Goal: Find contact information: Find contact information

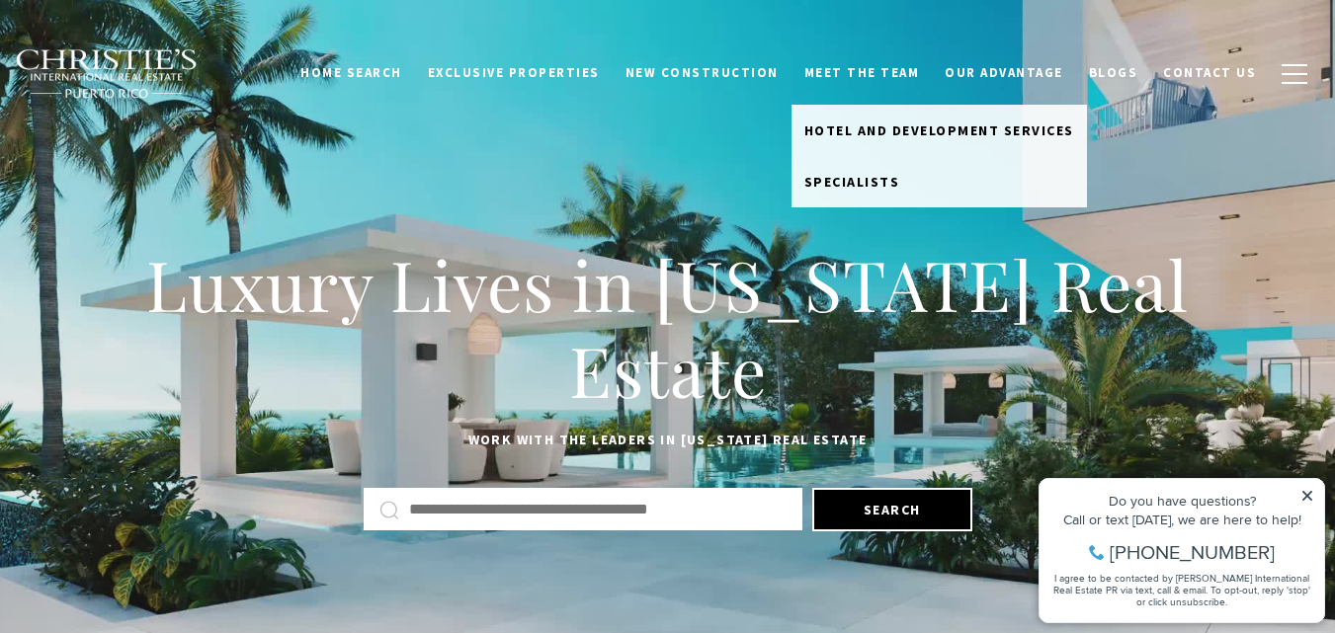
click at [875, 67] on link "Meet the Team" at bounding box center [861, 73] width 141 height 38
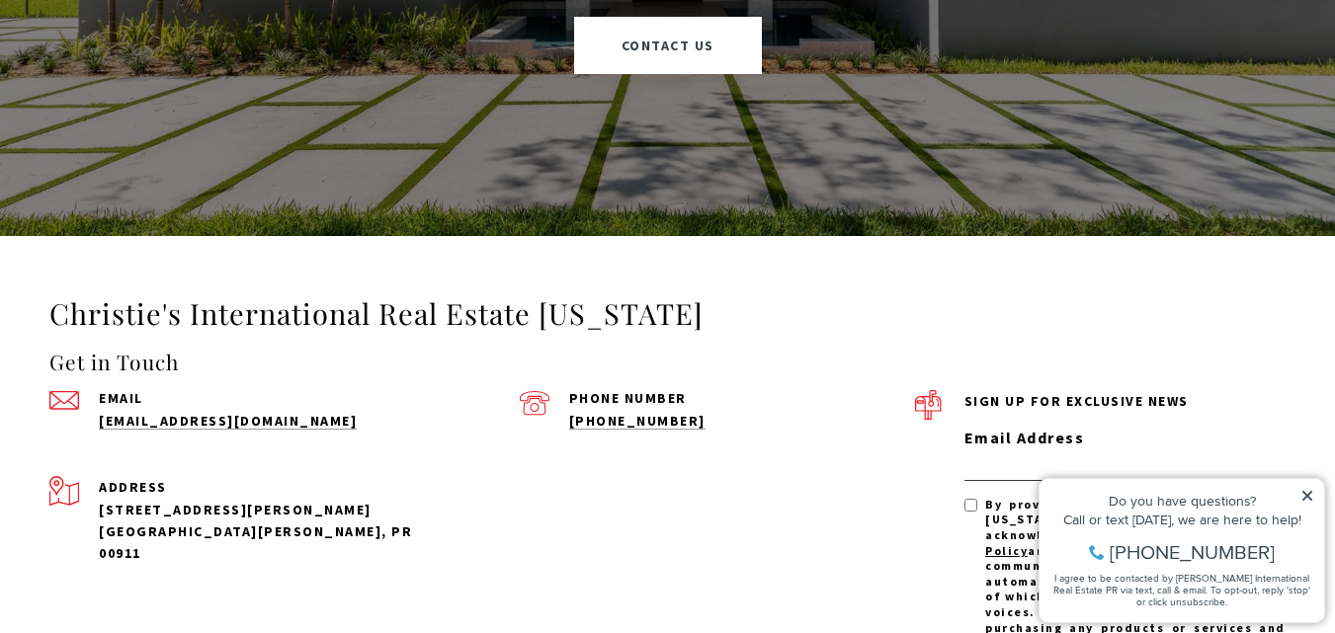
scroll to position [2804, 0]
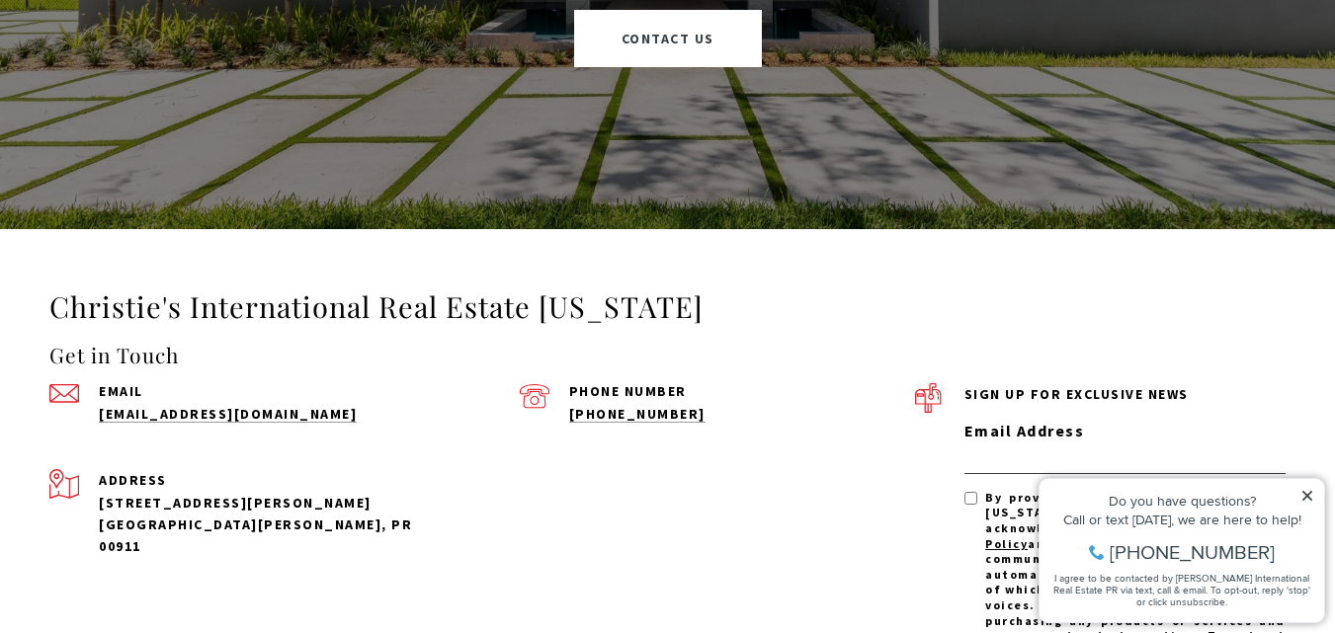
drag, startPoint x: 1349, startPoint y: 68, endPoint x: 293, endPoint y: 26, distance: 1056.0
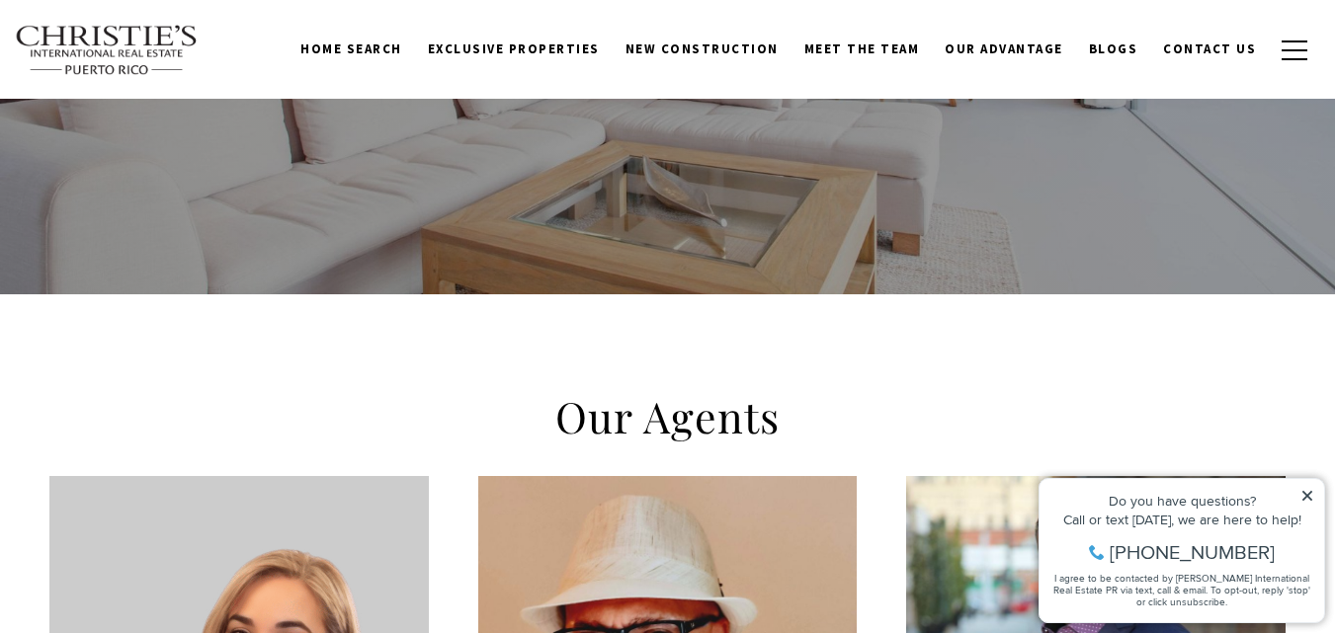
scroll to position [244, 0]
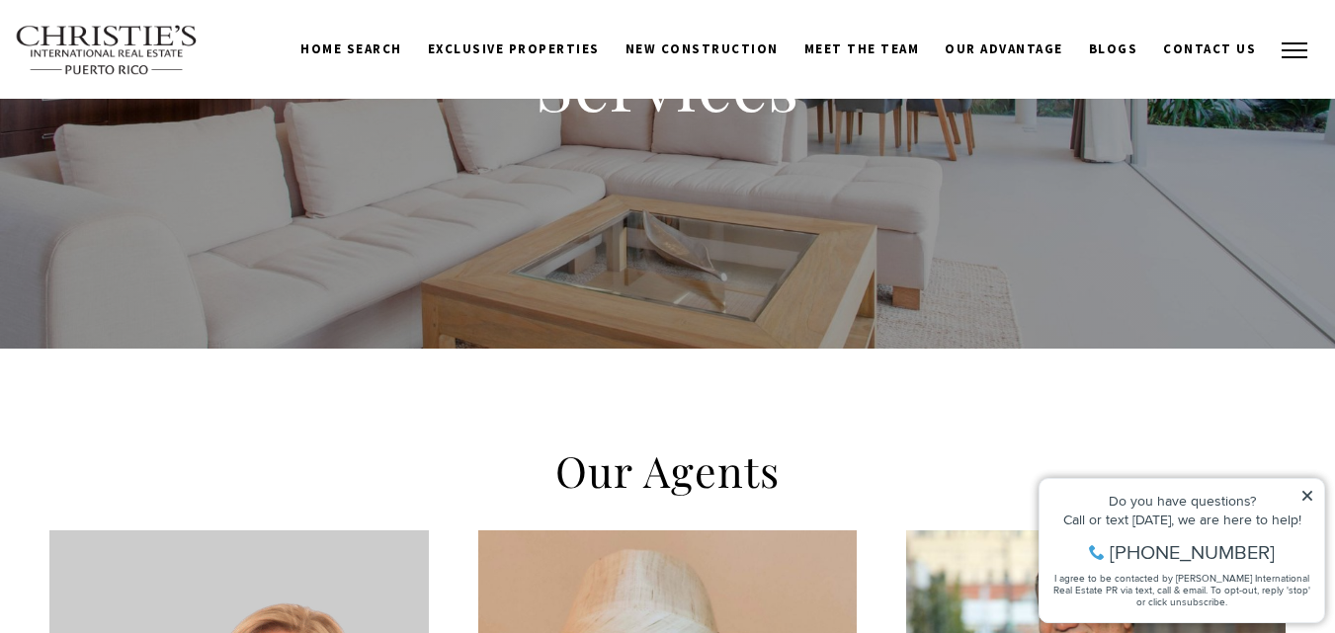
click at [1299, 51] on span "button" at bounding box center [1294, 50] width 26 height 2
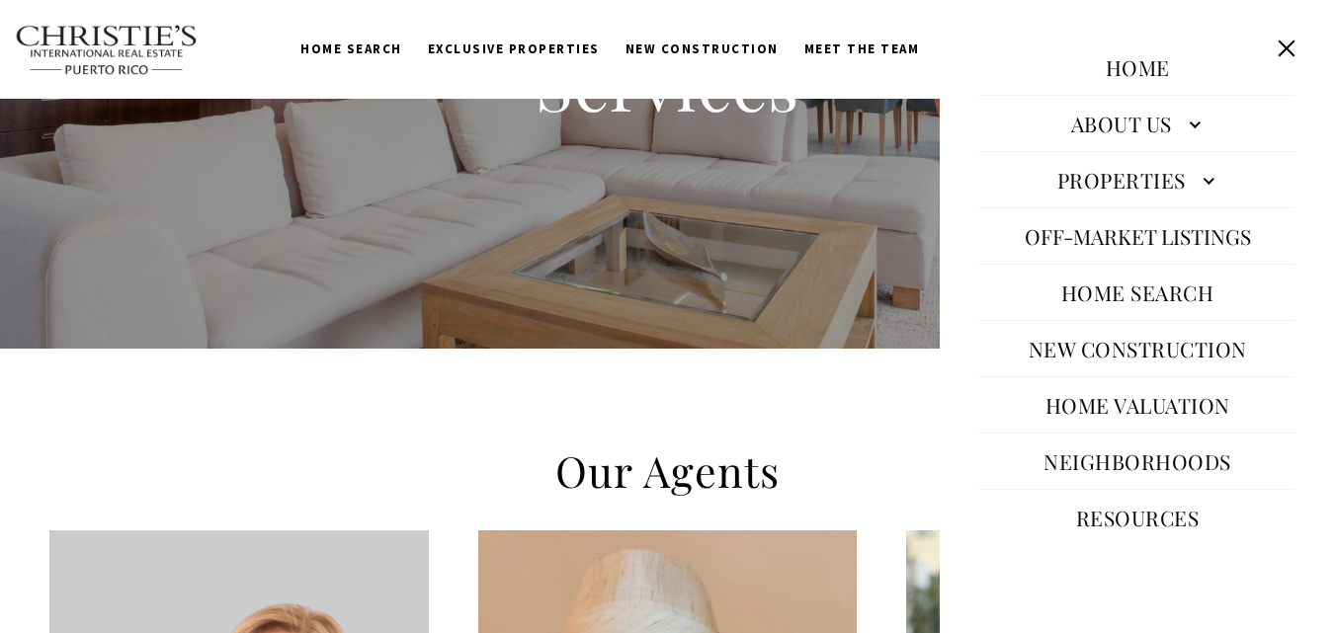
click at [1194, 121] on link "About Us" at bounding box center [1137, 123] width 316 height 47
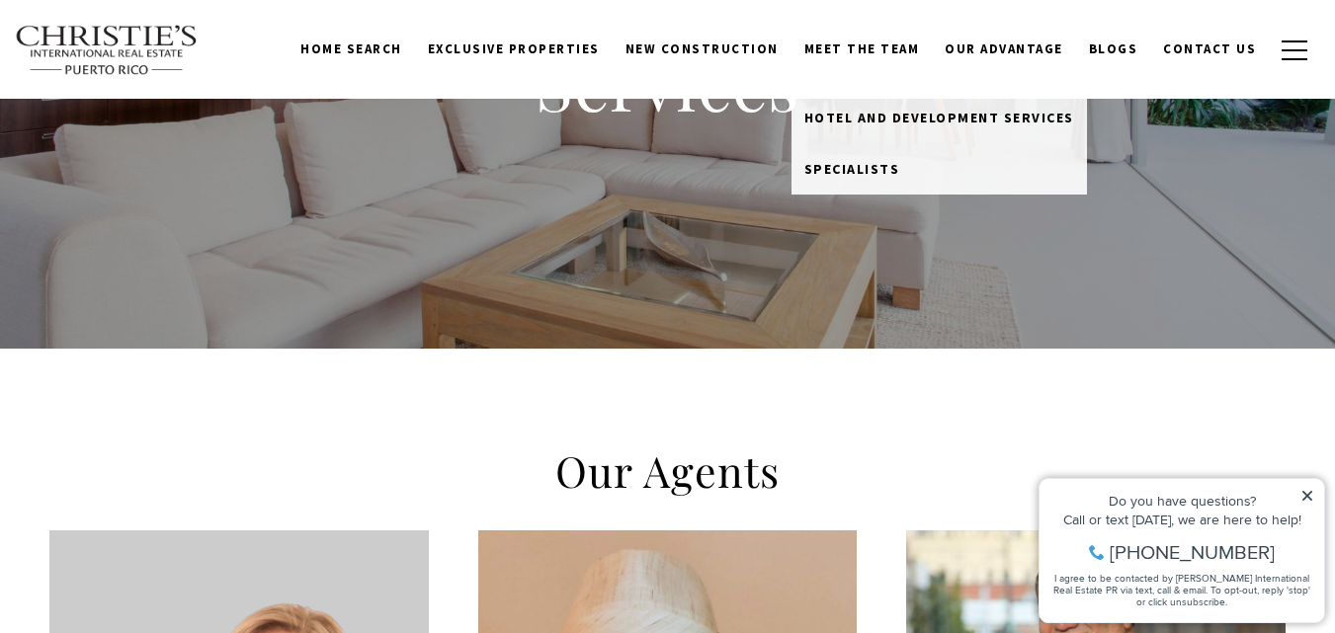
click at [866, 48] on link "Meet the Team" at bounding box center [861, 50] width 141 height 38
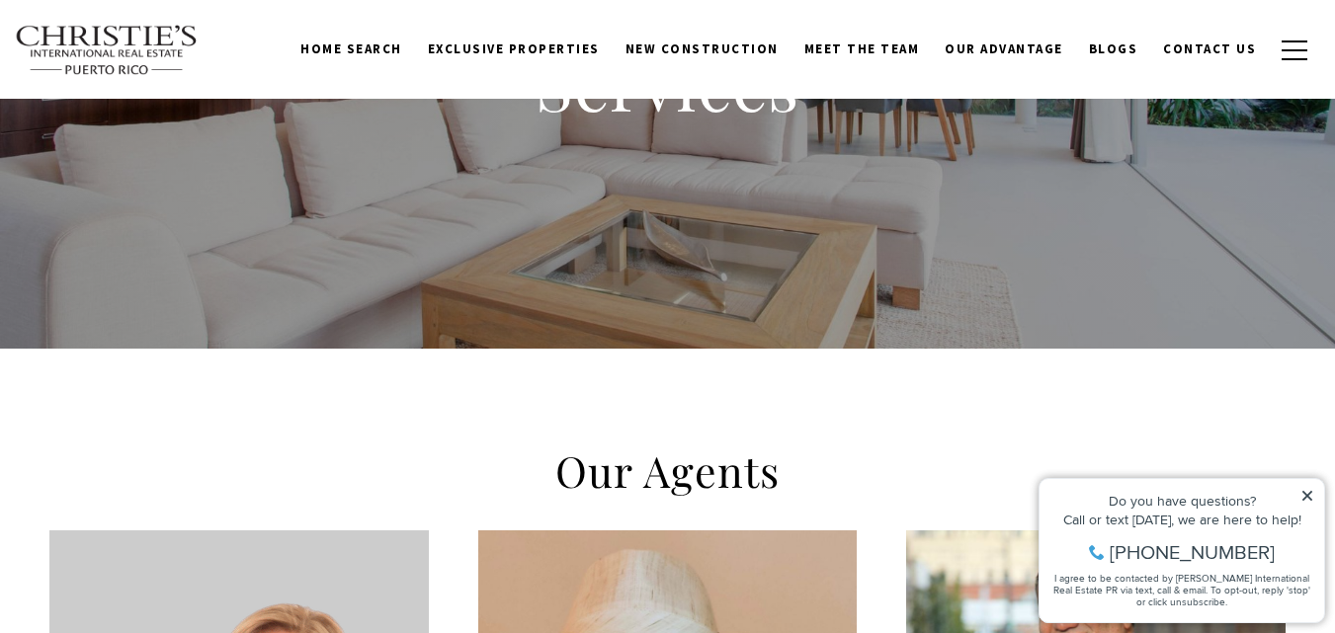
click at [866, 48] on link "Meet the Team" at bounding box center [861, 50] width 141 height 38
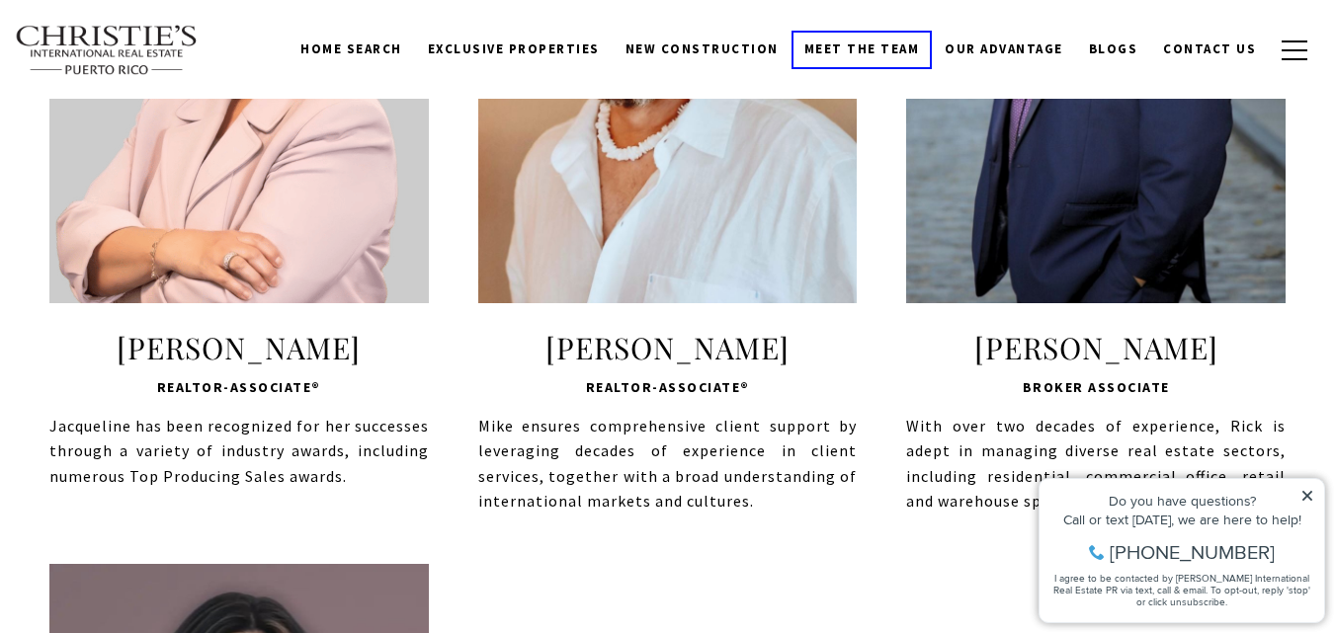
scroll to position [950, 0]
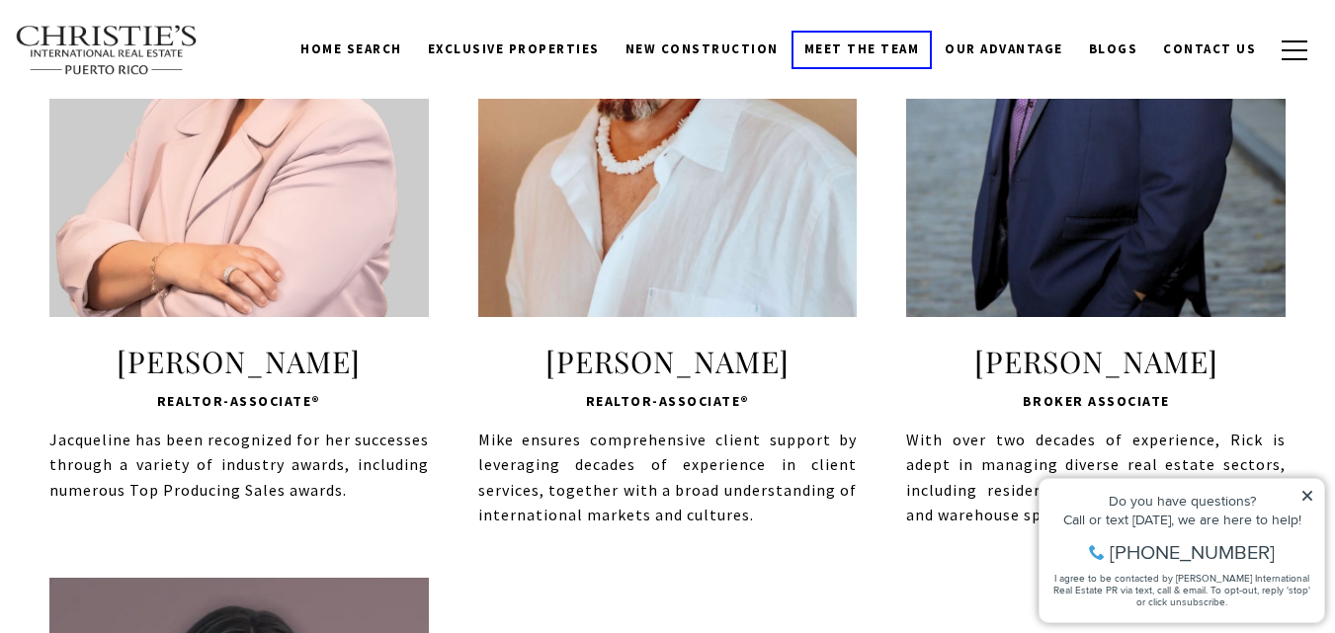
click at [1040, 235] on span "LEARN MORE" at bounding box center [1095, 219] width 263 height 57
click at [1085, 215] on span "LEARN MORE" at bounding box center [1095, 219] width 263 height 57
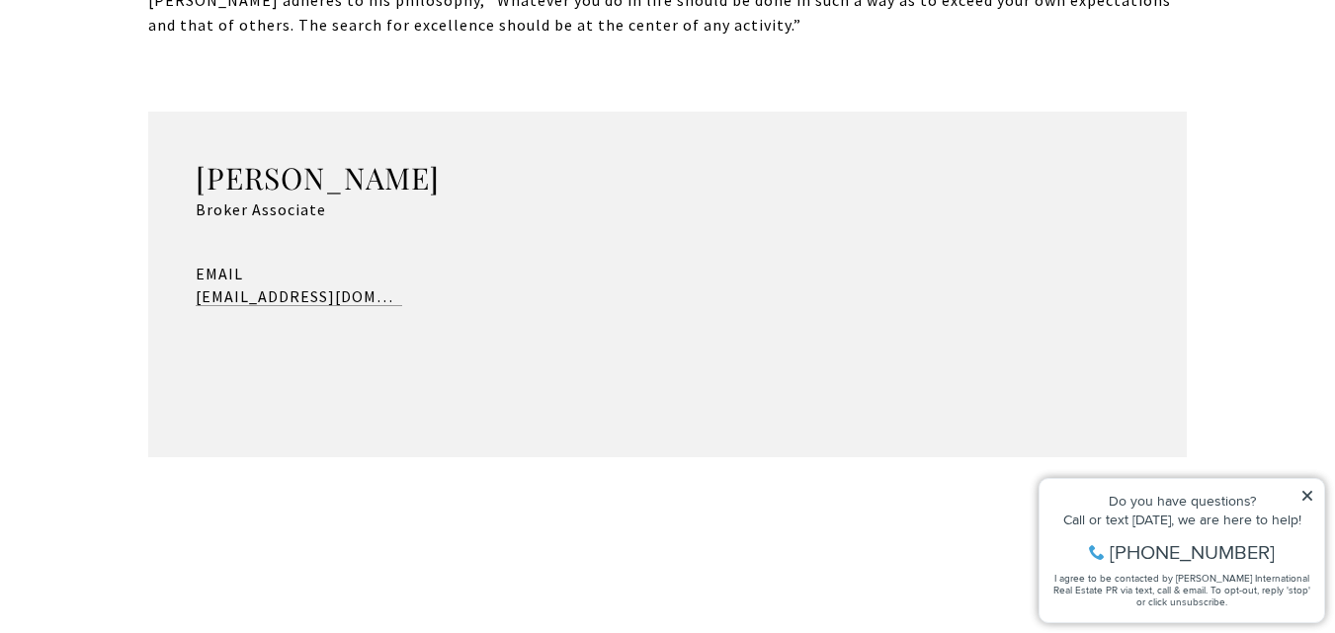
scroll to position [1642, 0]
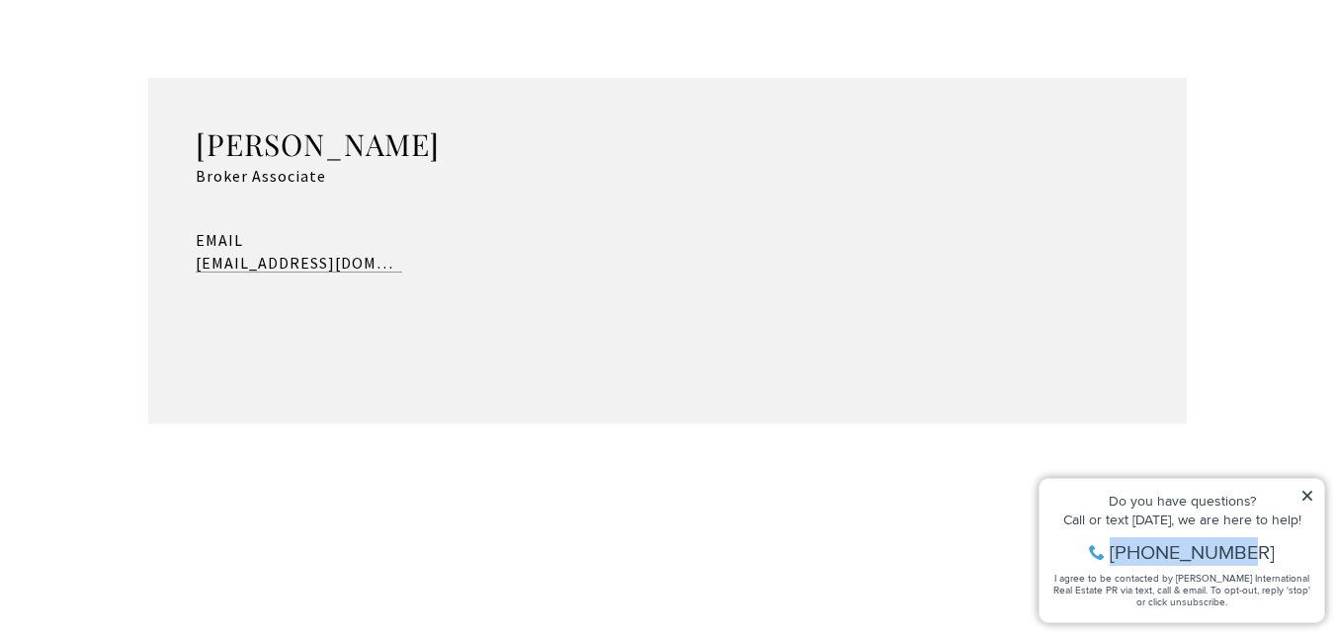
drag, startPoint x: 1292, startPoint y: 545, endPoint x: 1128, endPoint y: 548, distance: 164.0
click at [1128, 548] on div "[PHONE_NUMBER]" at bounding box center [1181, 552] width 265 height 20
copy span "[PHONE_NUMBER]"
click at [1129, 549] on div "[PHONE_NUMBER]" at bounding box center [1181, 552] width 265 height 20
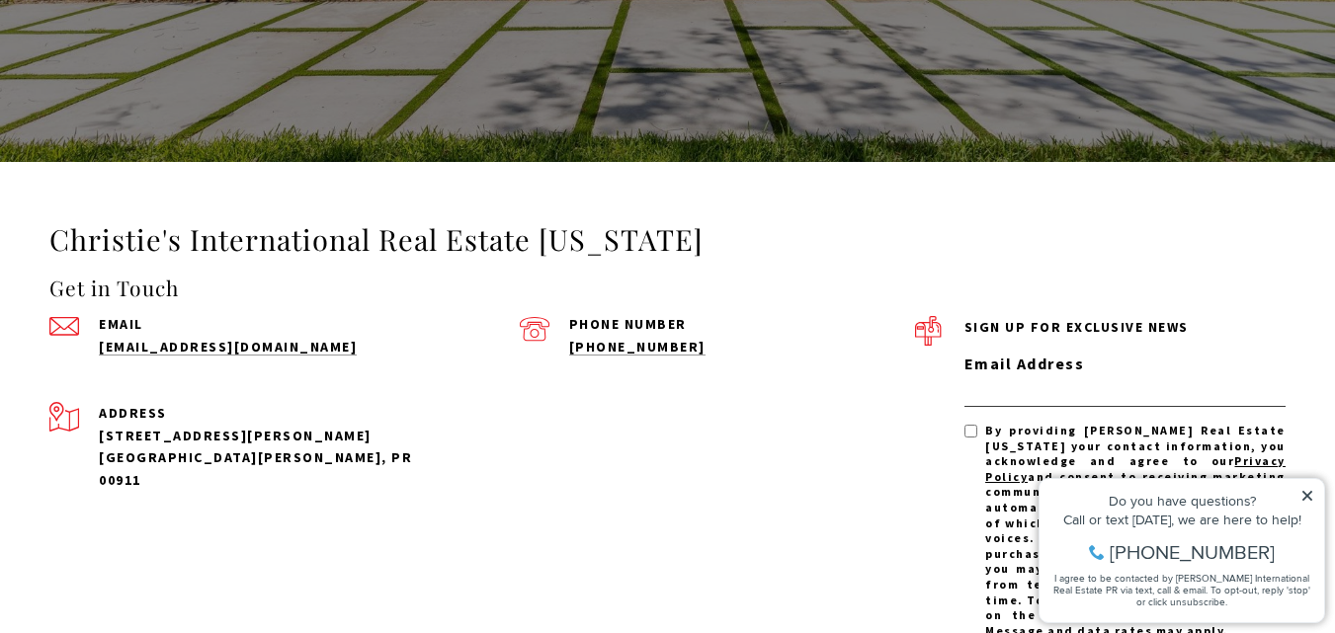
scroll to position [3009, 0]
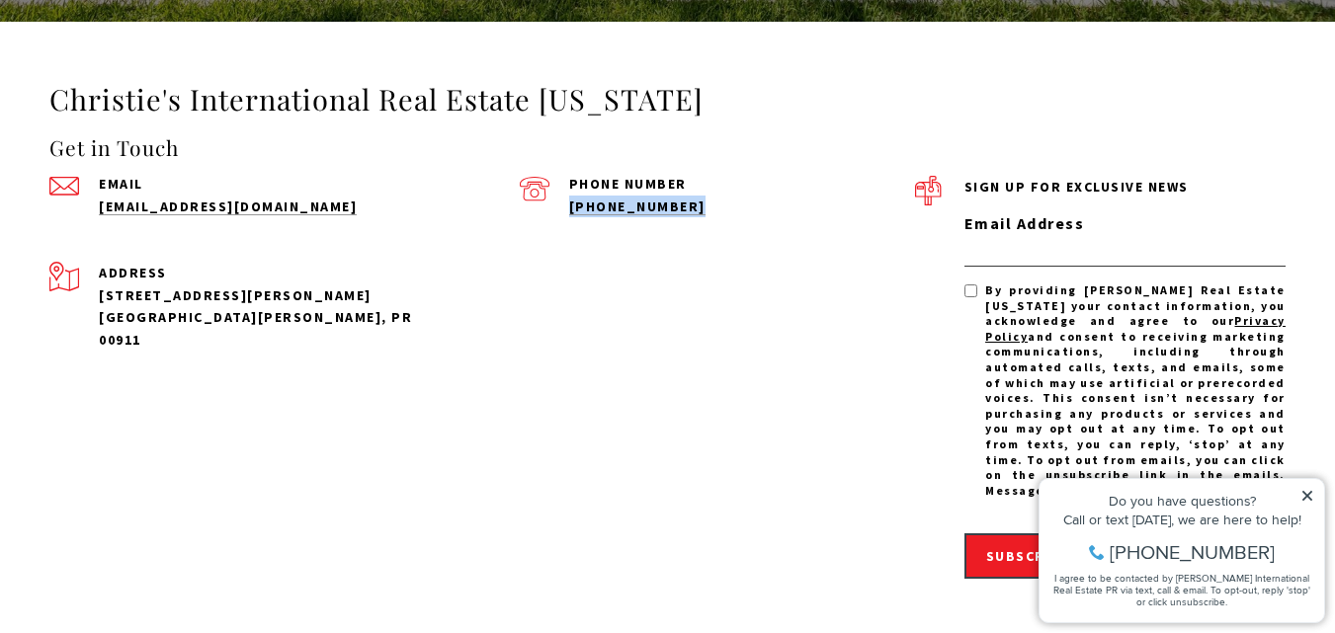
drag, startPoint x: 713, startPoint y: 151, endPoint x: 554, endPoint y: 156, distance: 159.1
click at [554, 177] on div "Phone Number (939) 337-3000" at bounding box center [717, 197] width 395 height 41
copy link "[PHONE_NUMBER]"
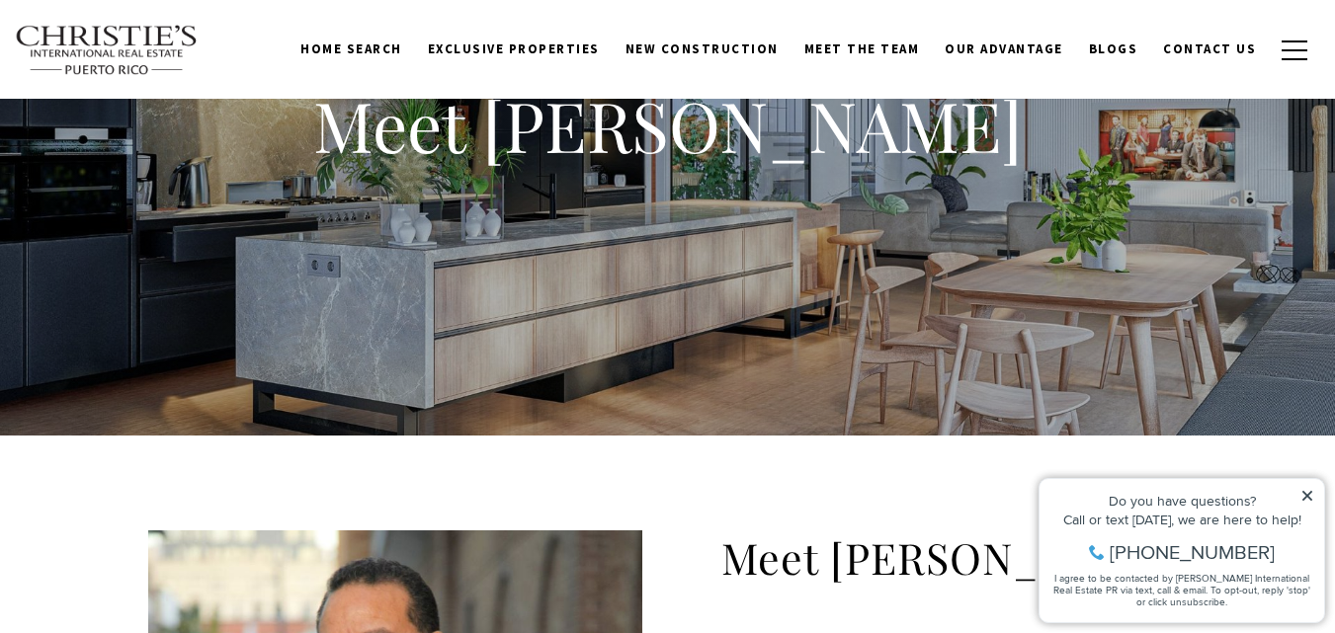
scroll to position [137, 0]
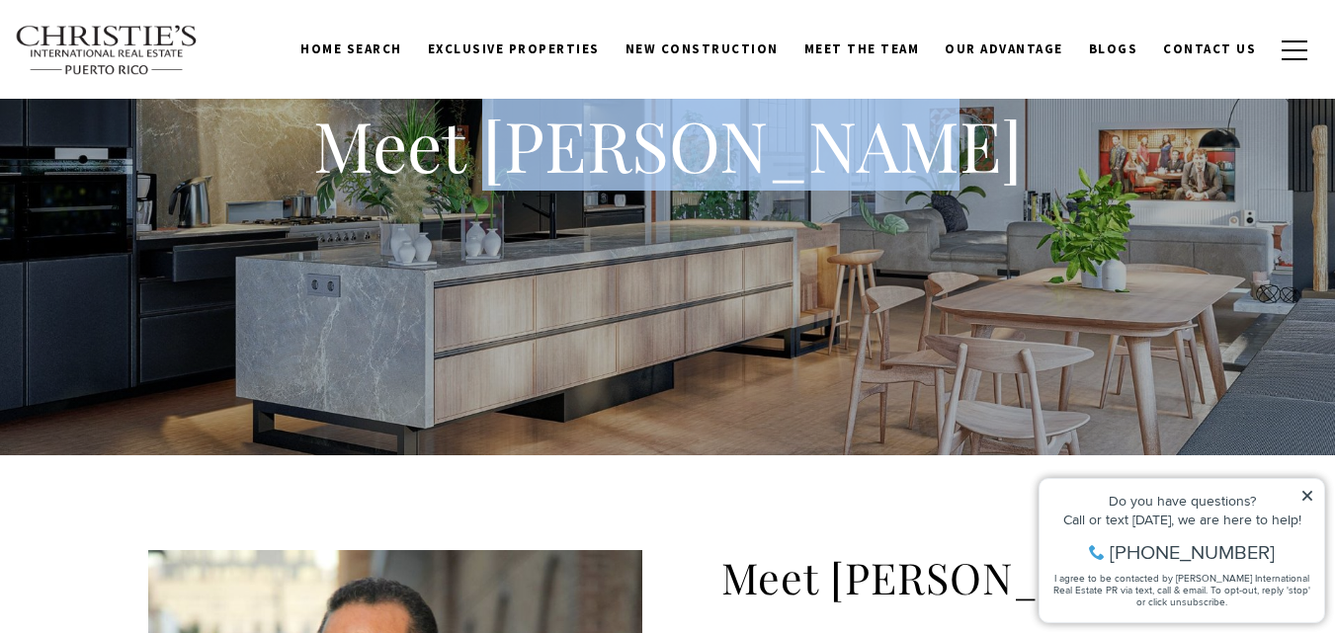
drag, startPoint x: 1031, startPoint y: 144, endPoint x: 581, endPoint y: 129, distance: 450.8
click at [581, 129] on div "Meet Rick Arroyo" at bounding box center [667, 159] width 1335 height 593
copy h1 "Rick Arroyo"
